Goal: Navigation & Orientation: Find specific page/section

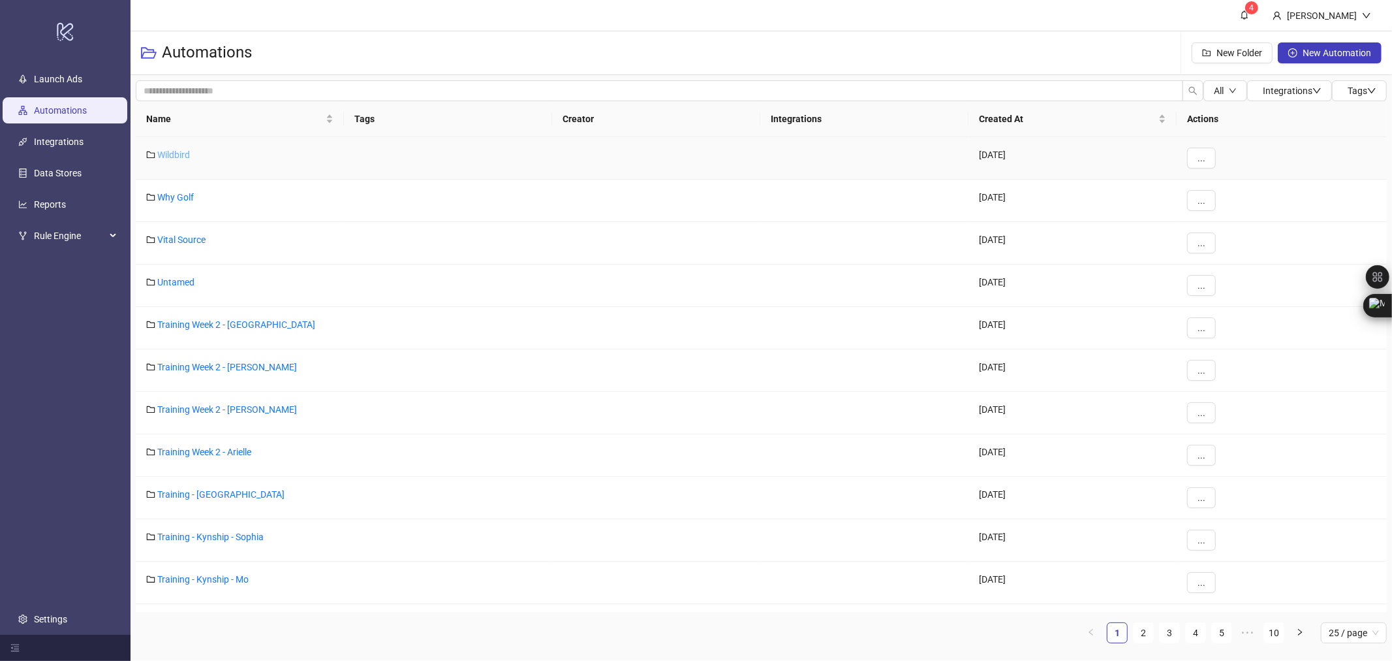
click at [171, 153] on link "Wildbird" at bounding box center [173, 154] width 33 height 10
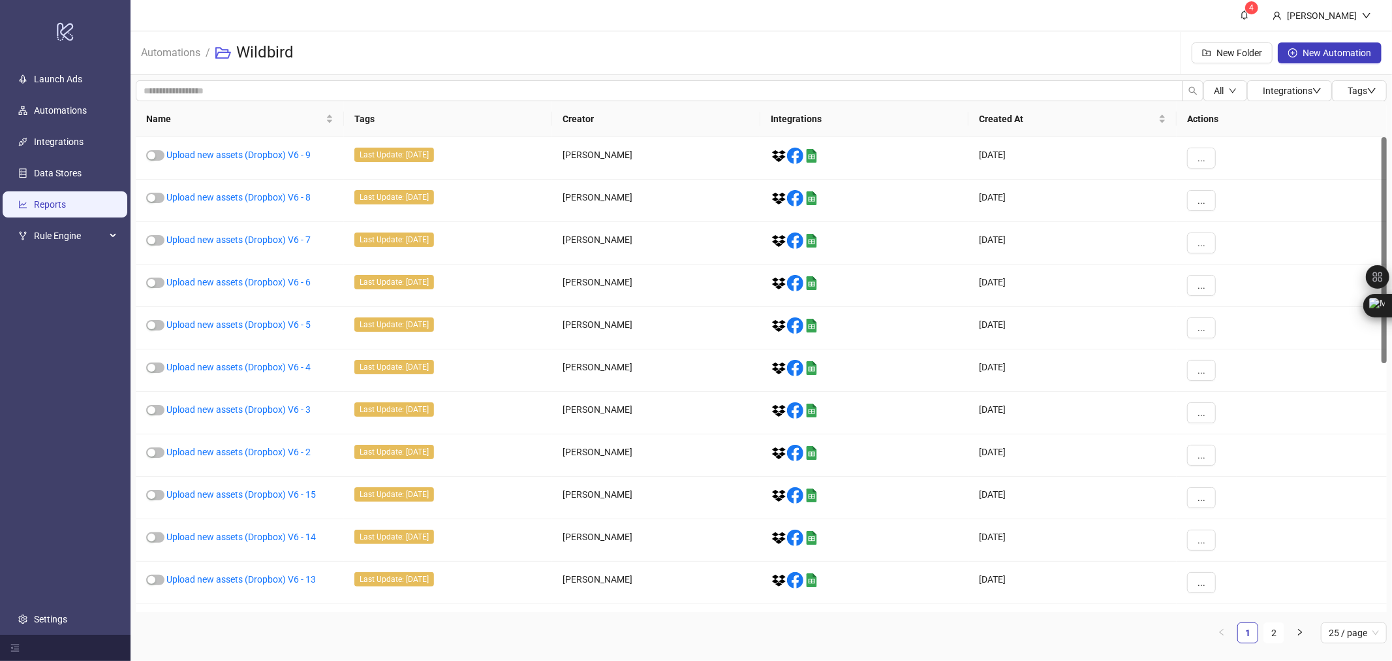
click at [39, 210] on link "Reports" at bounding box center [50, 204] width 32 height 10
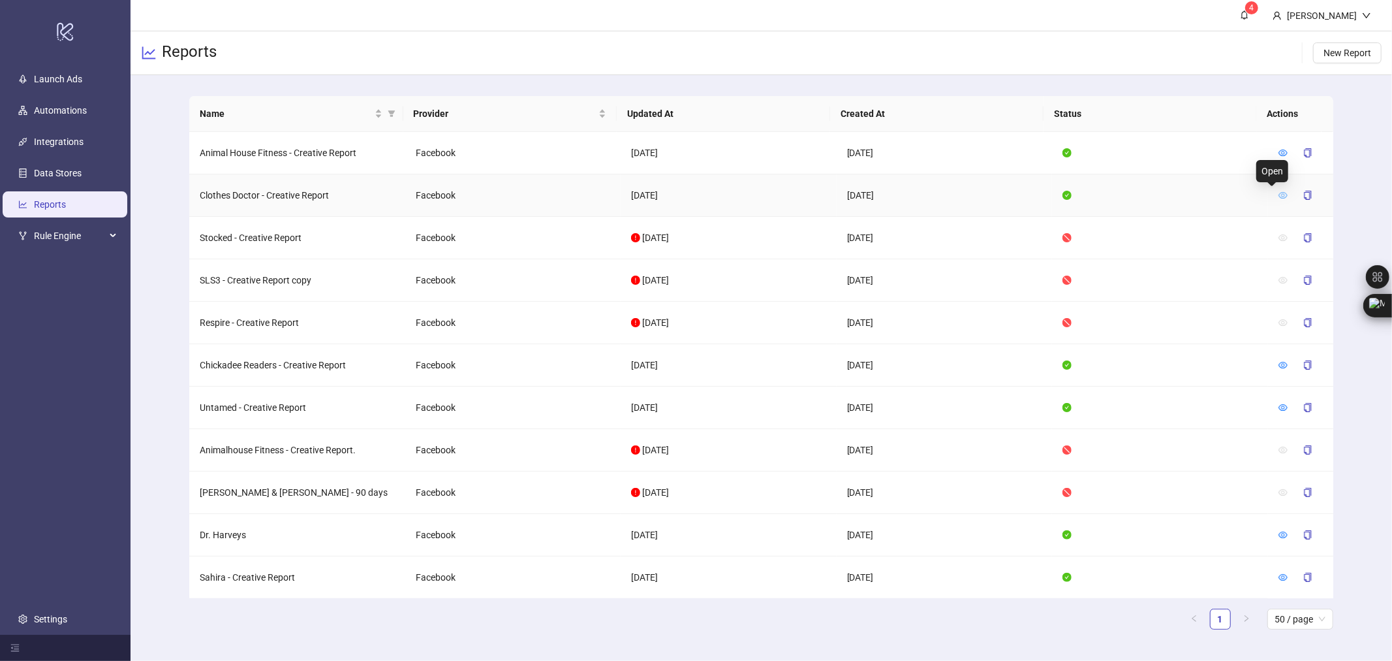
click at [1279, 191] on icon "eye" at bounding box center [1283, 195] width 9 height 9
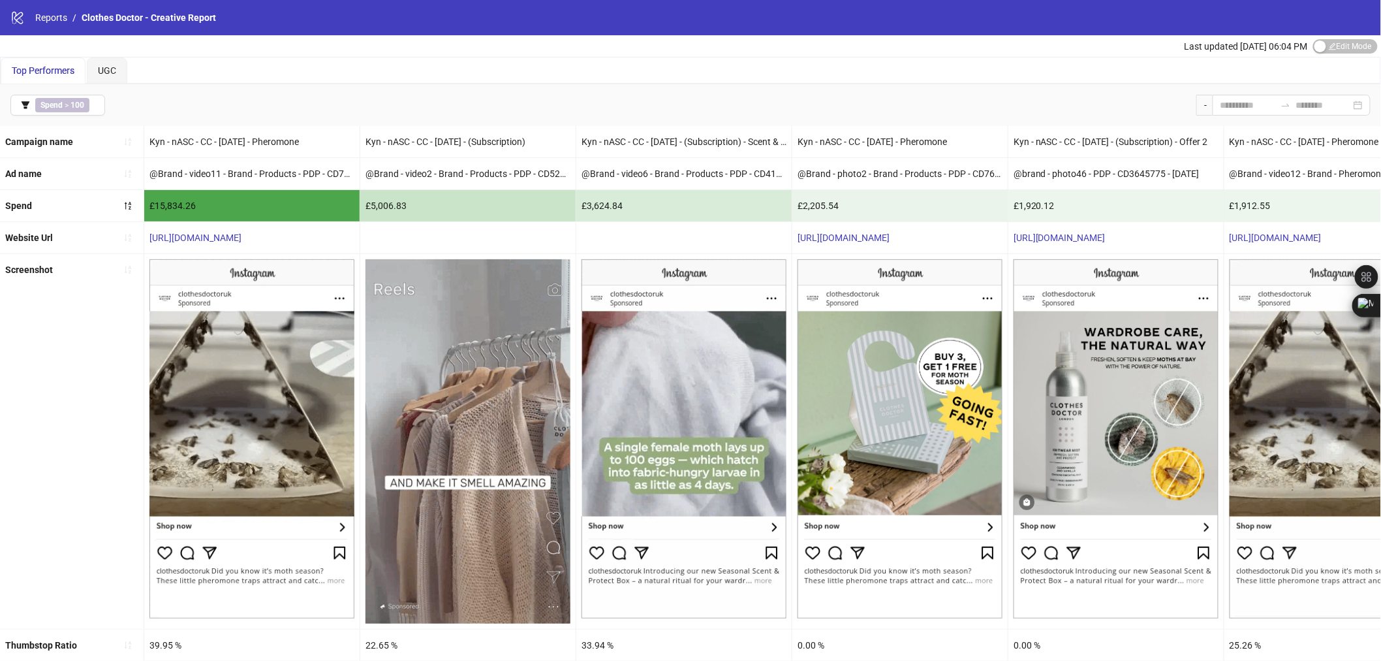
click at [550, 61] on div "Top Performers UGC" at bounding box center [691, 70] width 1380 height 26
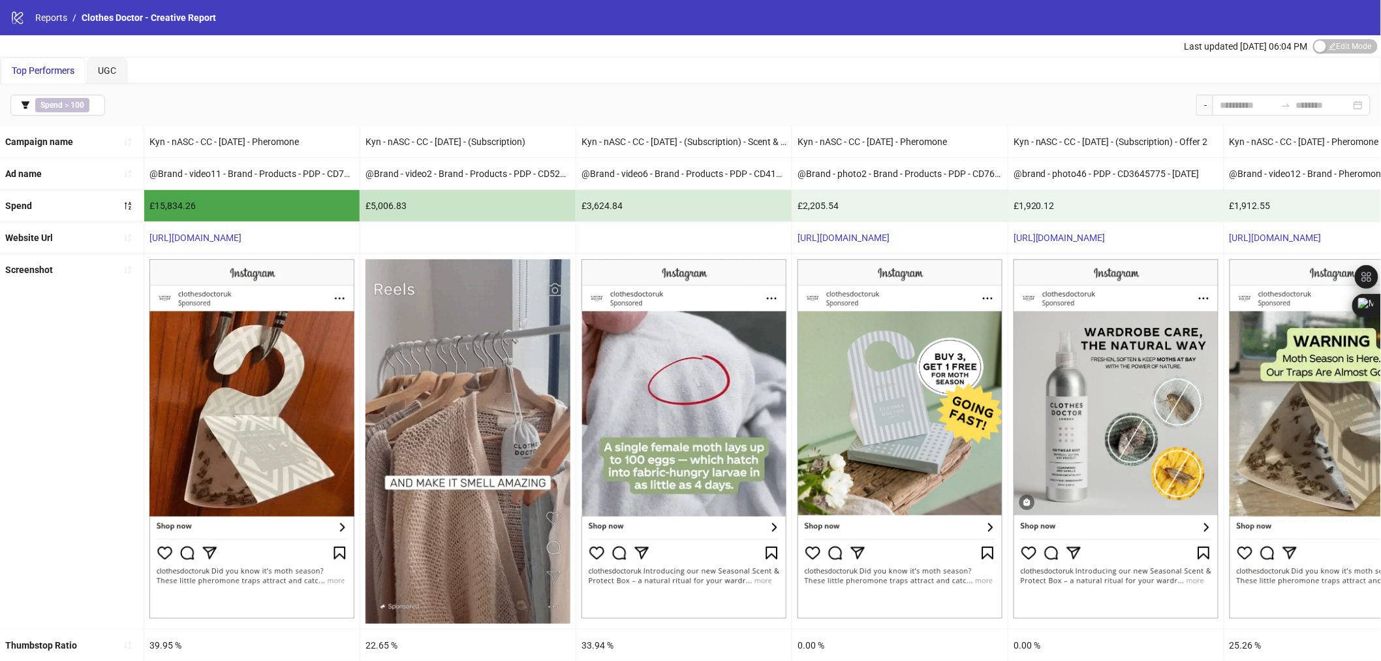
click at [14, 20] on icon "logo/logo-mobile" at bounding box center [17, 17] width 14 height 14
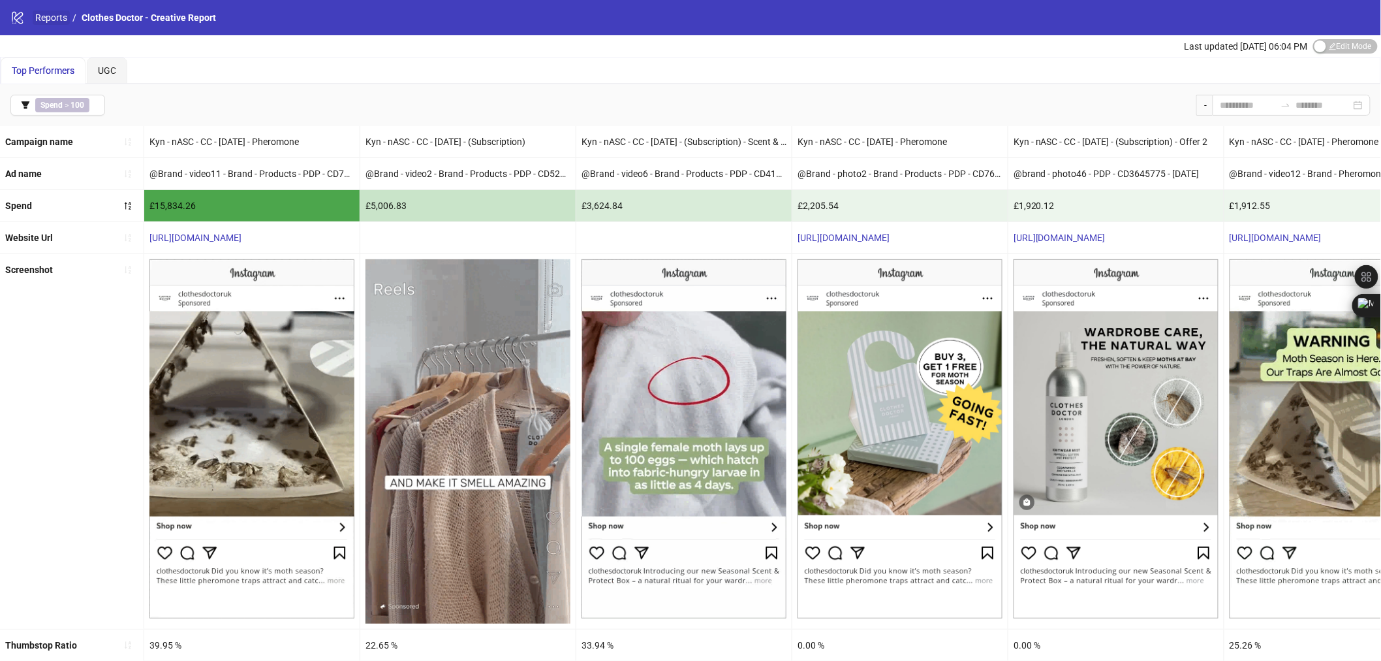
click at [48, 18] on link "Reports" at bounding box center [51, 17] width 37 height 14
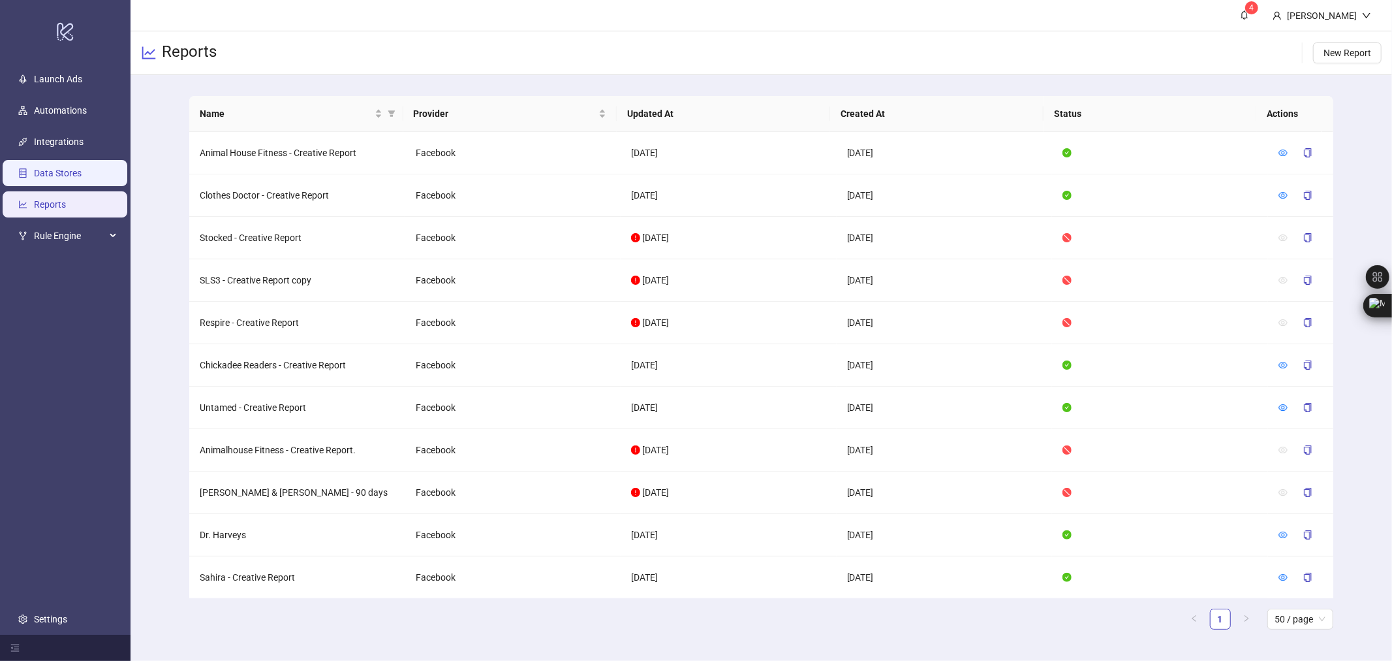
click at [72, 171] on link "Data Stores" at bounding box center [58, 173] width 48 height 10
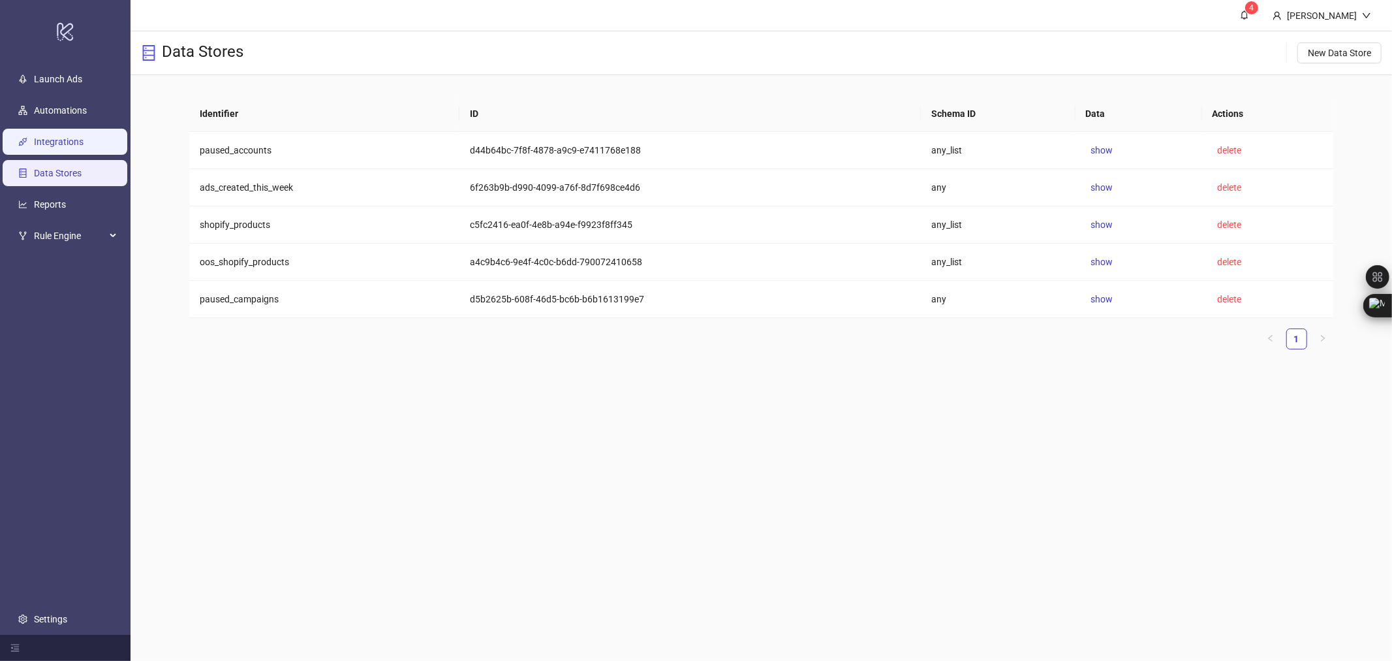
click at [49, 144] on link "Integrations" at bounding box center [59, 141] width 50 height 10
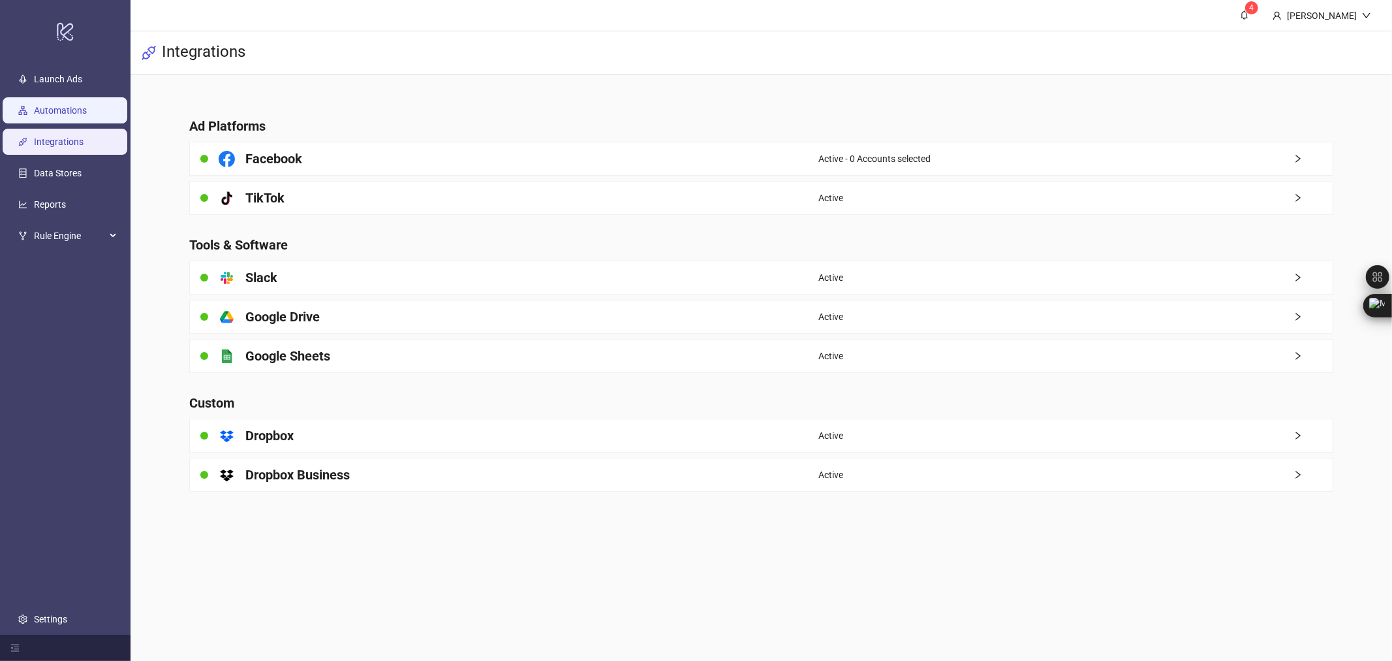
click at [83, 108] on link "Automations" at bounding box center [60, 110] width 53 height 10
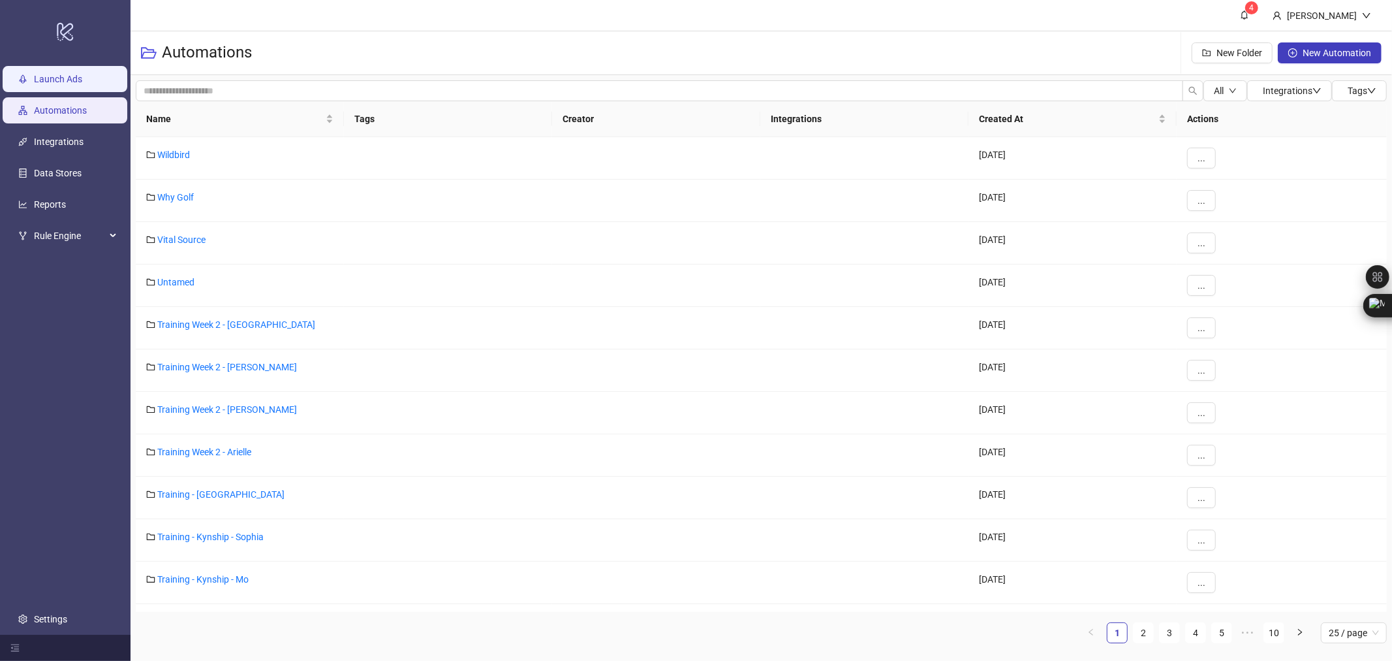
click at [37, 74] on link "Launch Ads" at bounding box center [58, 79] width 48 height 10
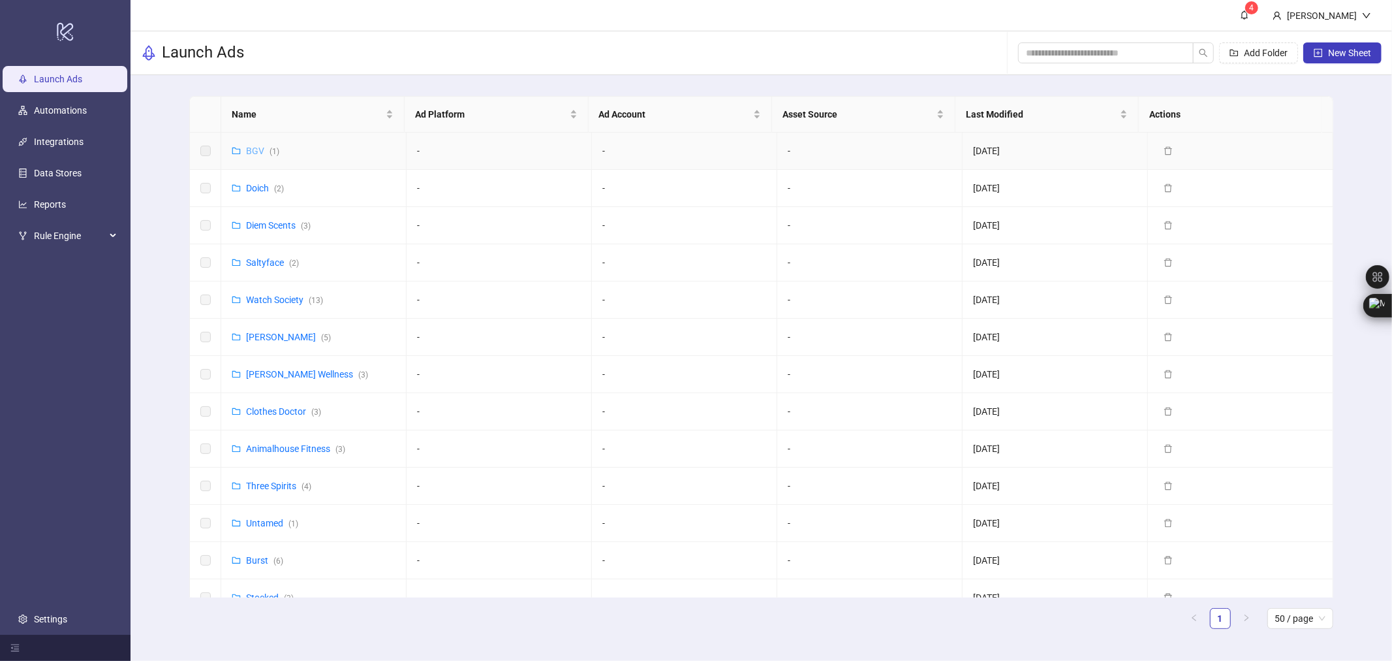
click at [258, 149] on link "BGV ( 1 )" at bounding box center [262, 151] width 33 height 10
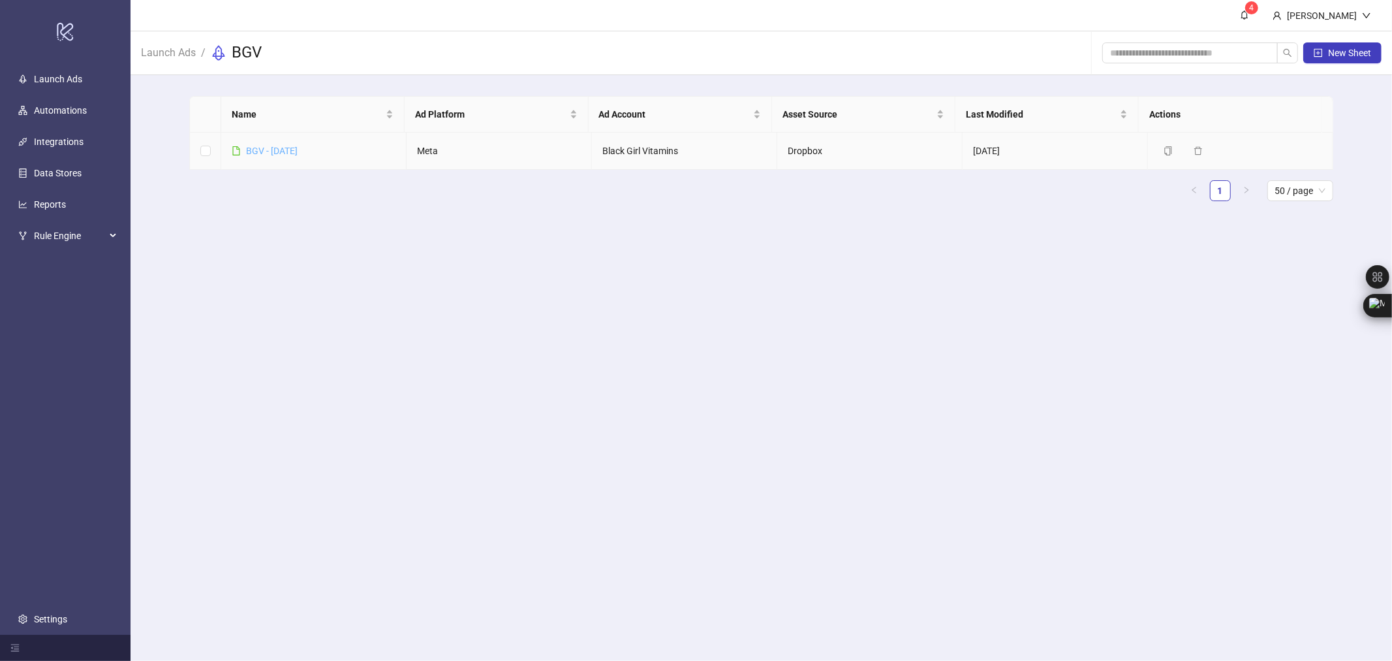
click at [294, 148] on link "BGV - [DATE]" at bounding box center [272, 151] width 52 height 10
click at [121, 235] on div "Rule Engine" at bounding box center [65, 236] width 125 height 26
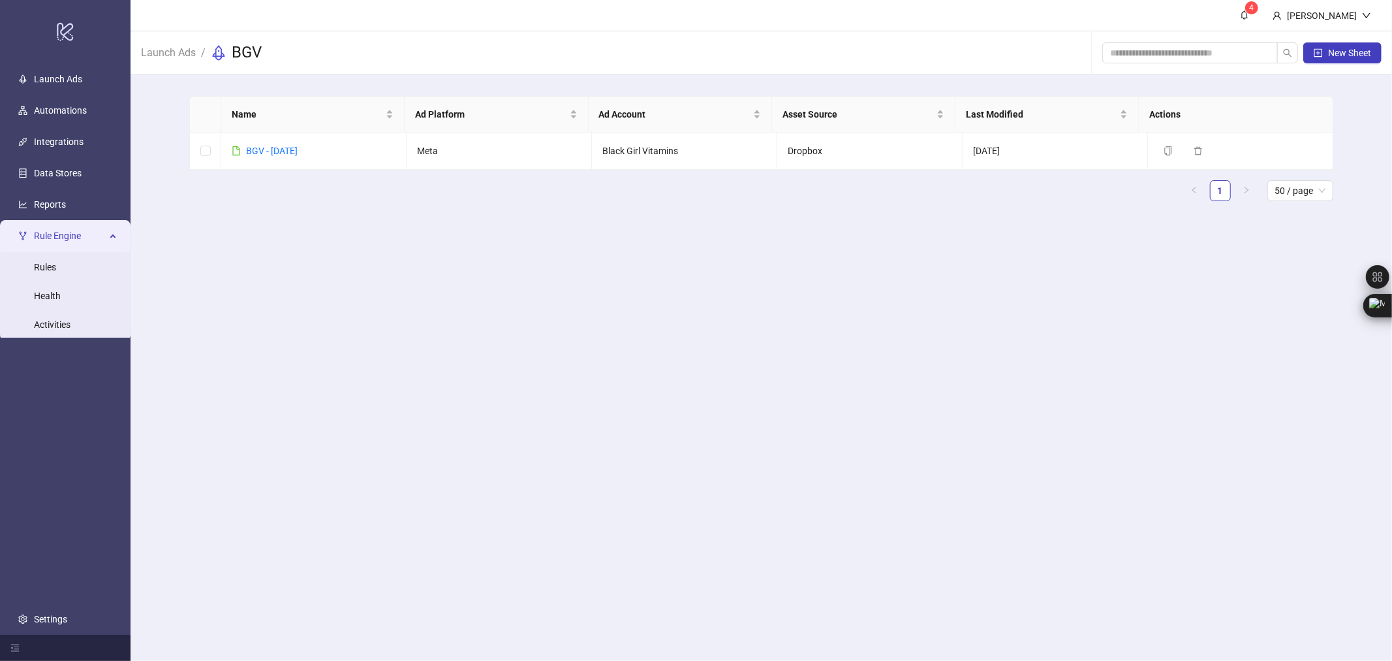
click at [62, 523] on ul "Launch Ads Automations Integrations Data Stores Reports Rule Engine Rules Healt…" at bounding box center [65, 348] width 131 height 571
click at [15, 648] on icon "menu-fold" at bounding box center [15, 647] width 8 height 7
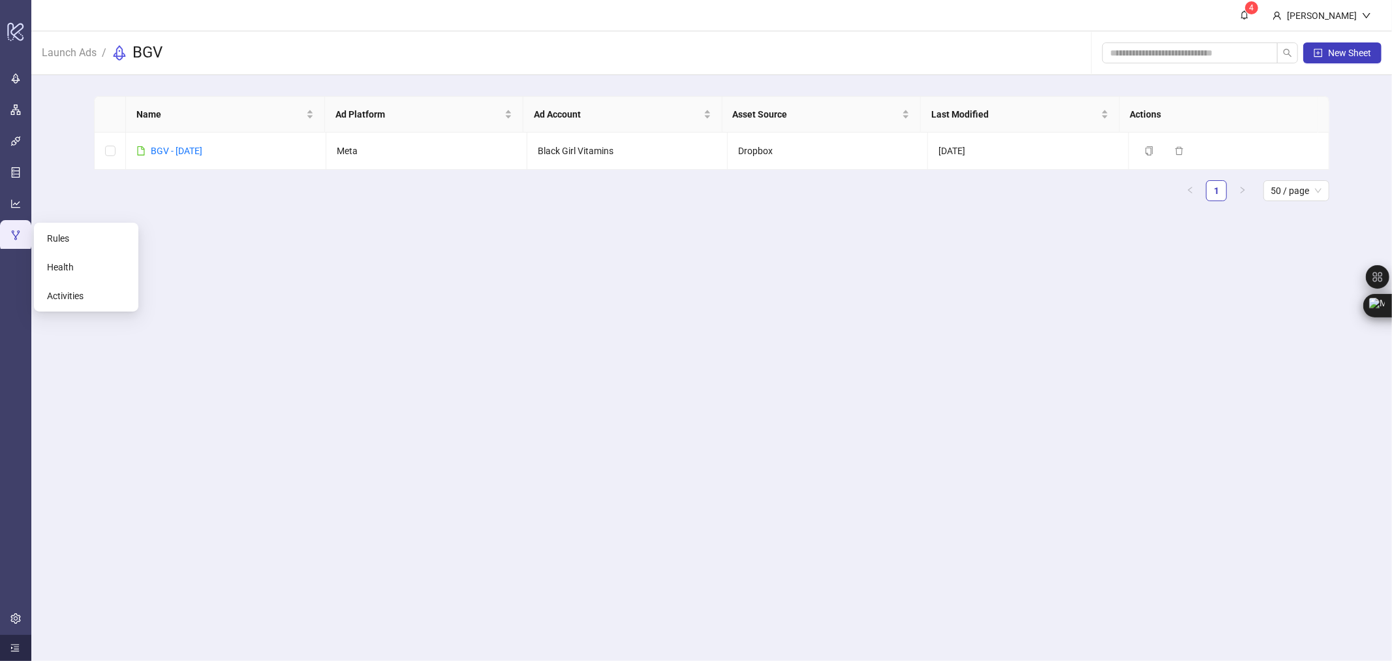
click at [15, 648] on icon "menu-unfold" at bounding box center [15, 647] width 8 height 7
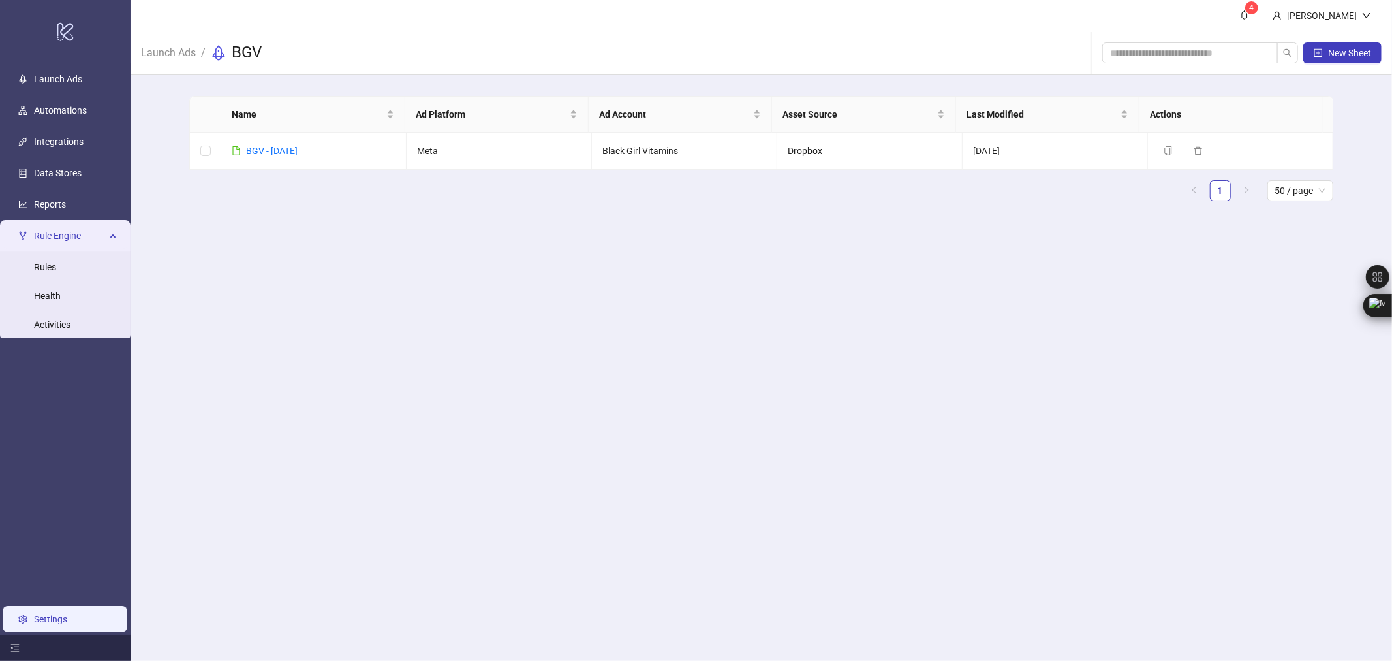
click at [41, 616] on link "Settings" at bounding box center [50, 619] width 33 height 10
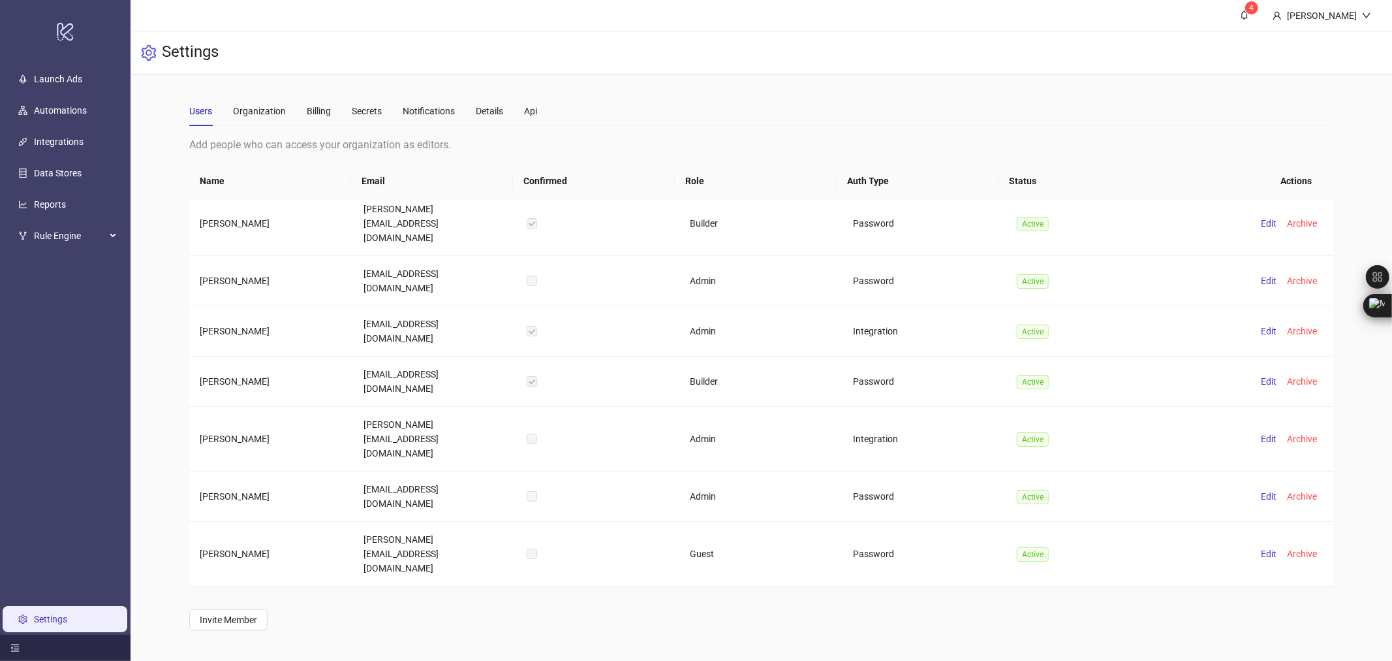
scroll to position [2, 0]
